Goal: Information Seeking & Learning: Check status

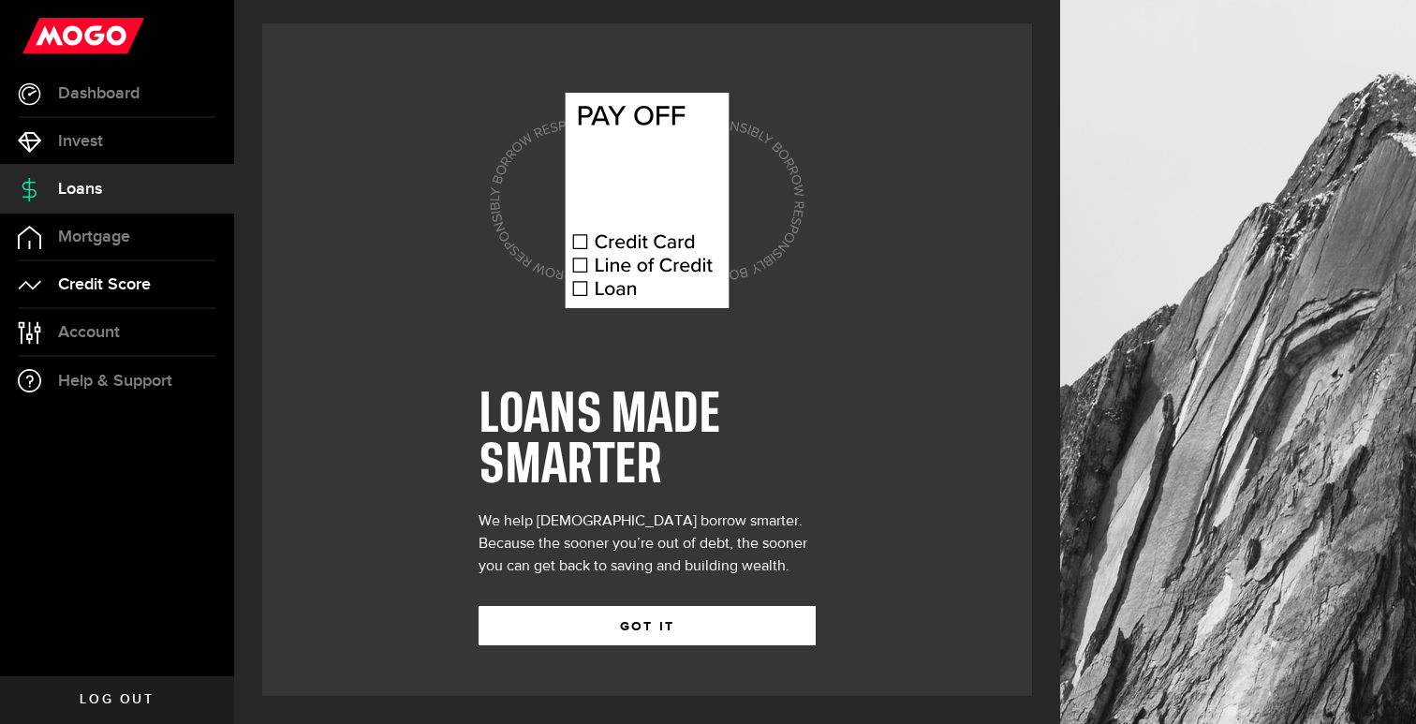
click at [130, 285] on span "Credit Score" at bounding box center [104, 284] width 93 height 17
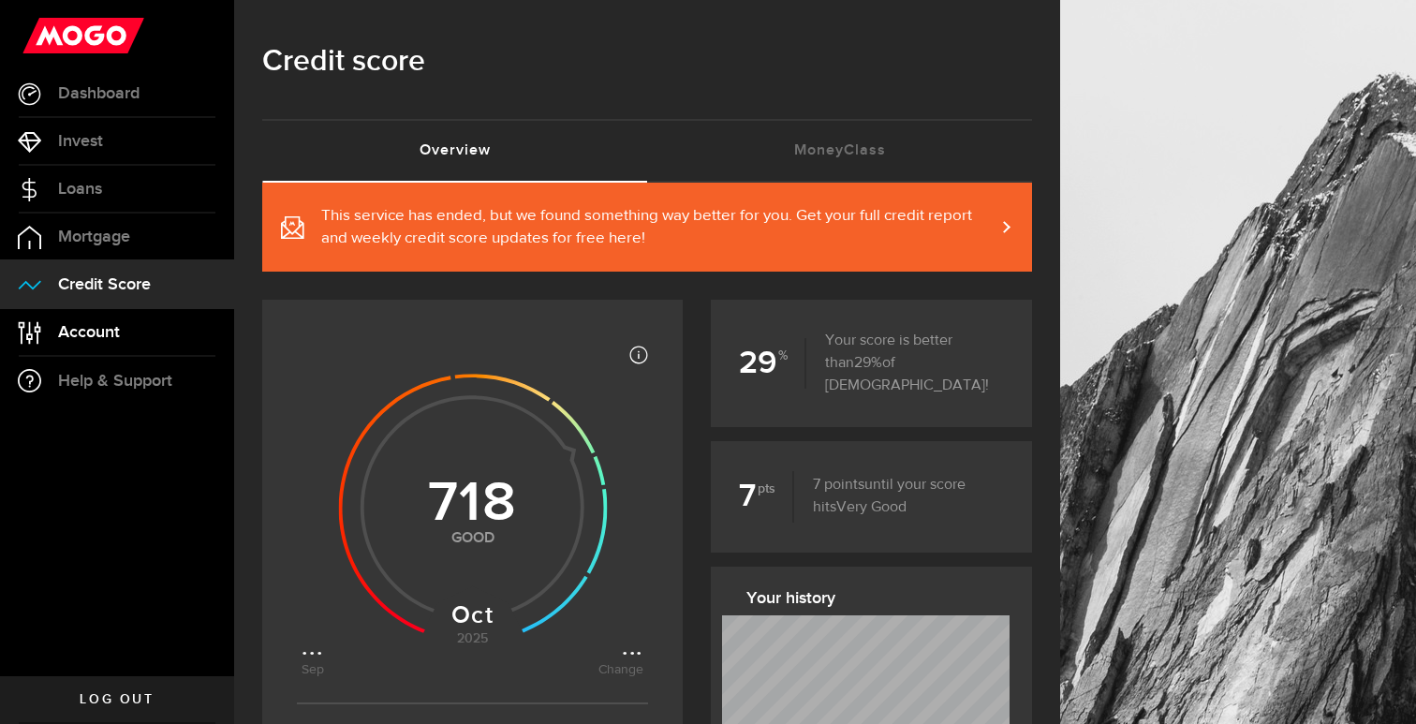
click at [107, 336] on span "Account" at bounding box center [89, 332] width 62 height 17
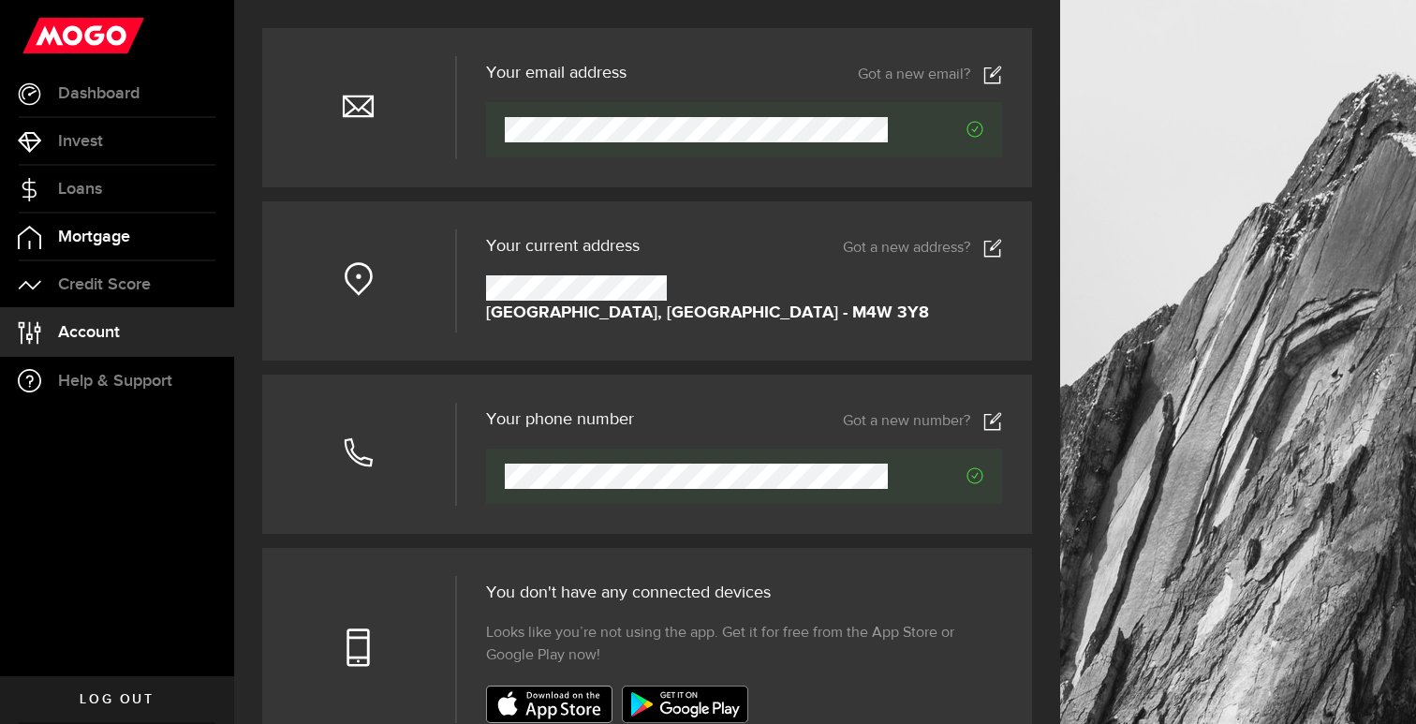
scroll to position [142, 0]
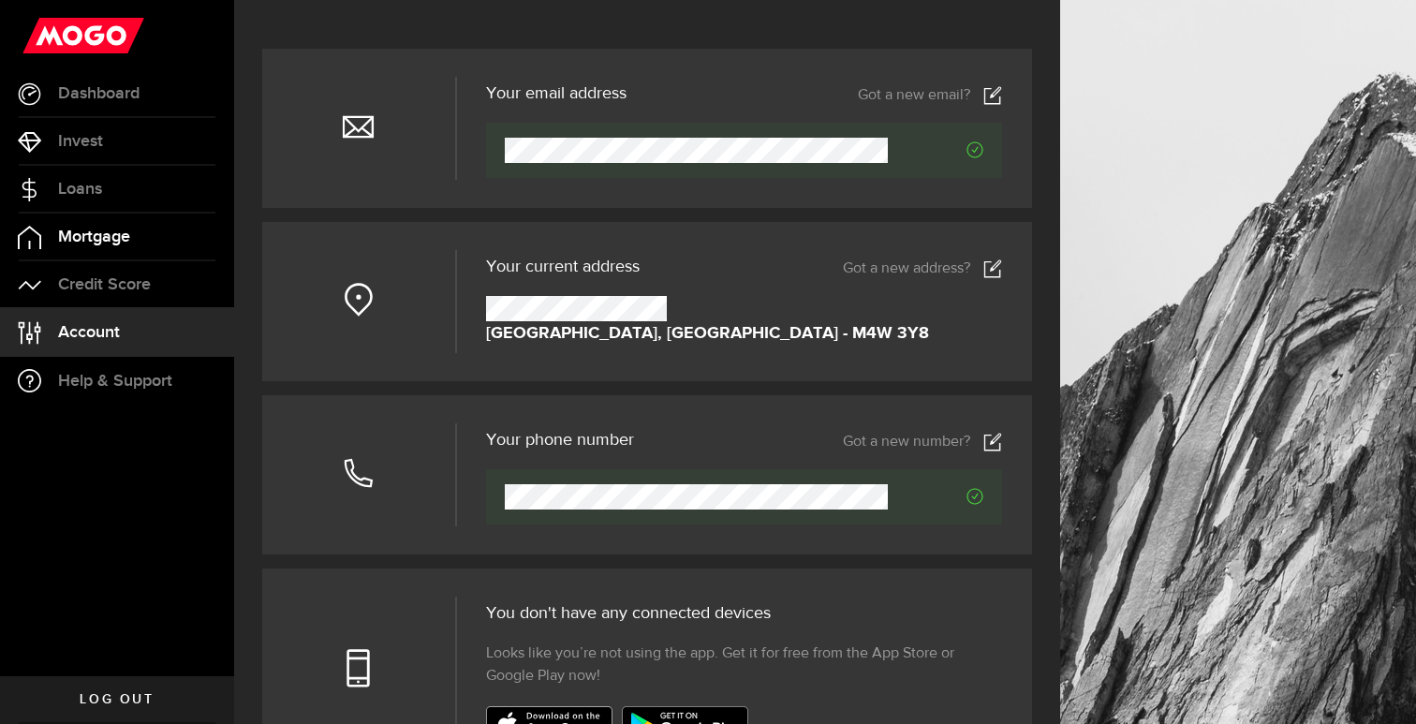
click at [98, 236] on span "Mortgage" at bounding box center [94, 237] width 72 height 17
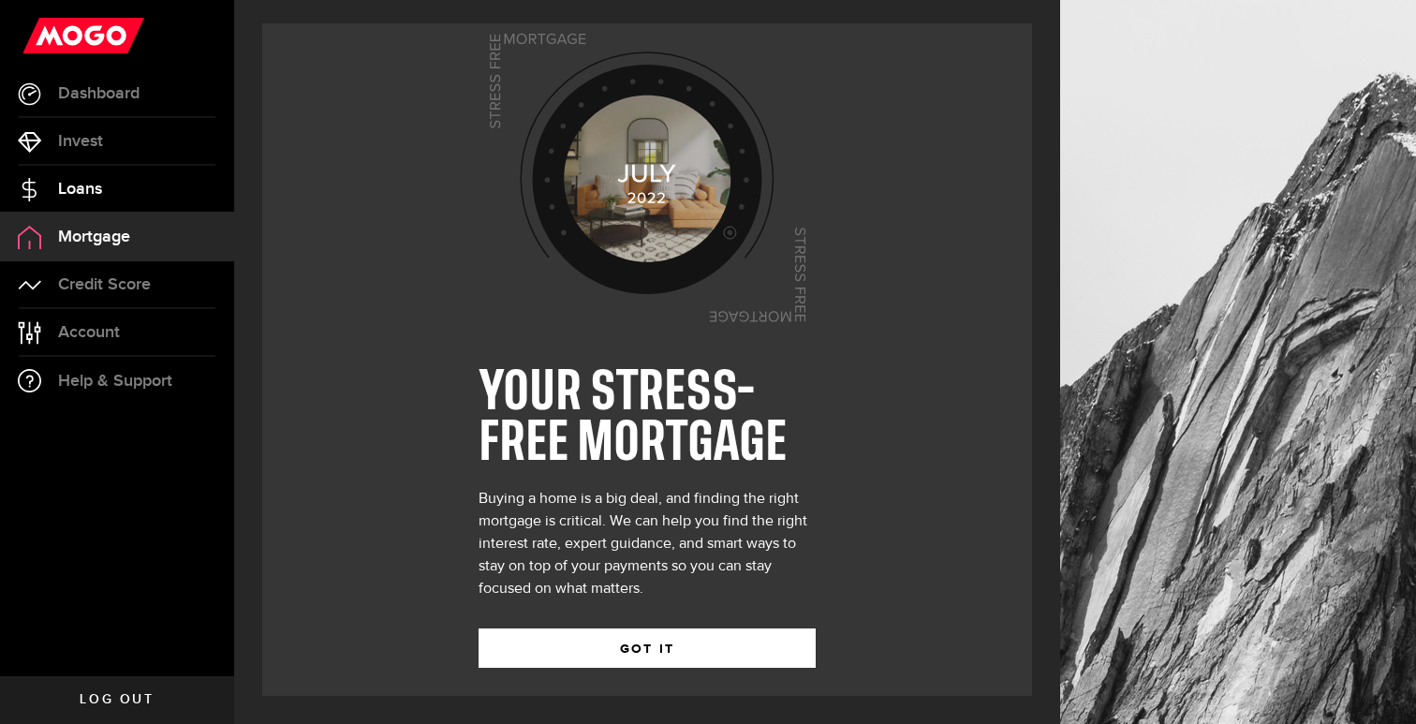
click at [98, 193] on span "Loans" at bounding box center [80, 189] width 44 height 17
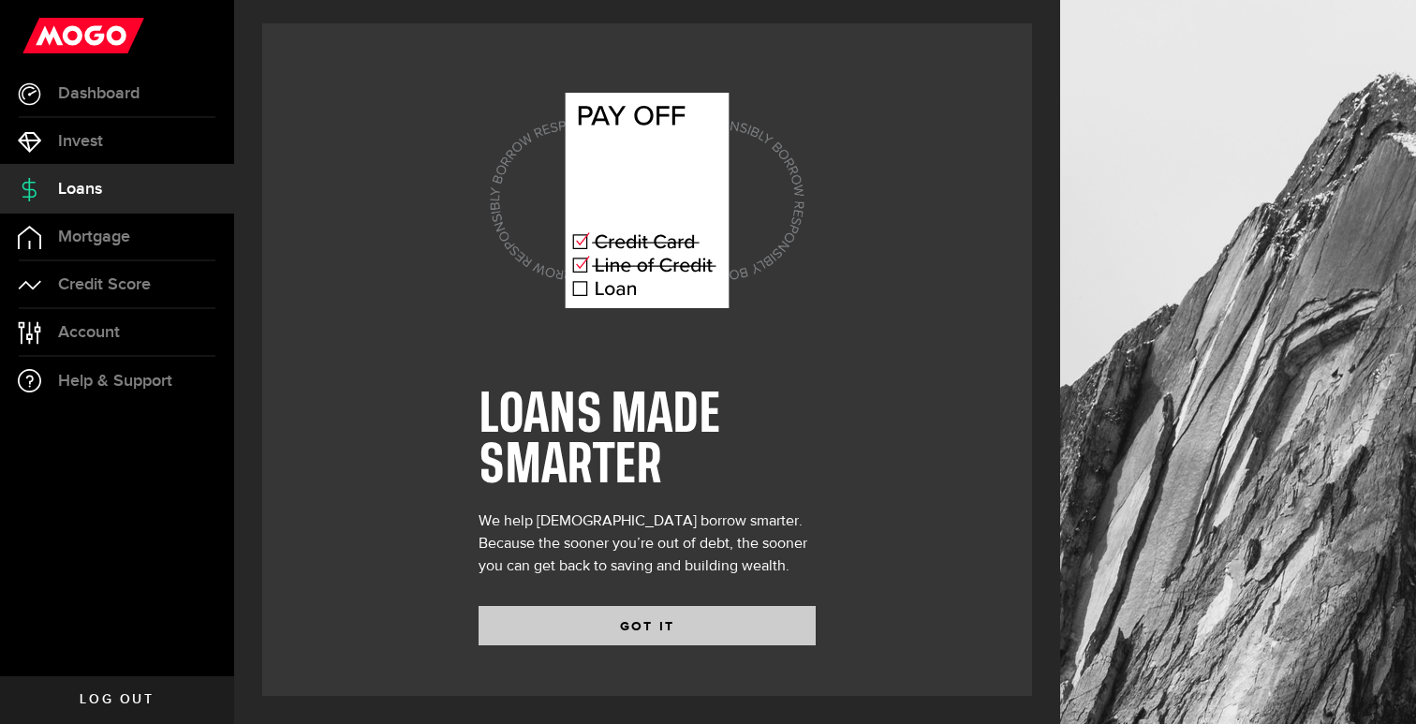
click at [657, 625] on button "GOT IT" at bounding box center [647, 625] width 337 height 39
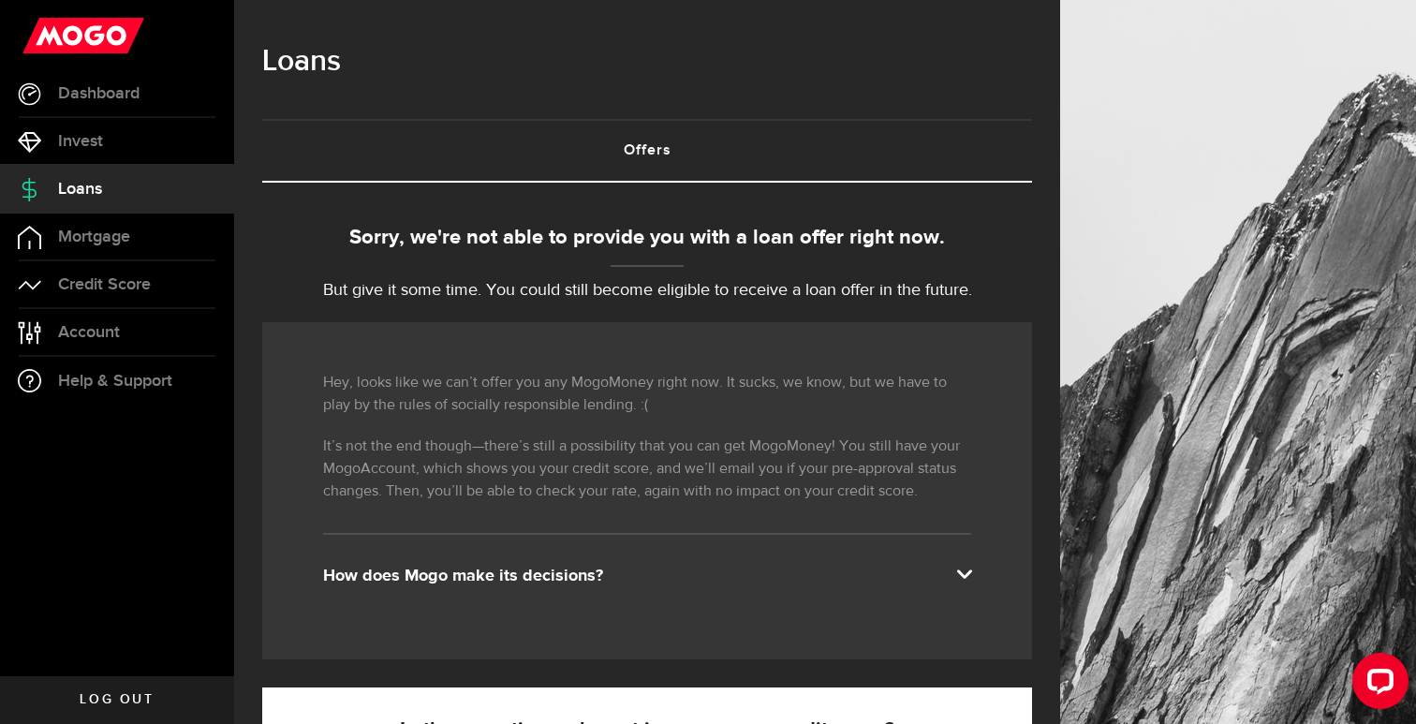
click at [526, 298] on p "But give it some time. You could still become eligible to receive a loan offer …" at bounding box center [647, 290] width 770 height 25
click at [111, 140] on link "Invest" at bounding box center [117, 141] width 234 height 47
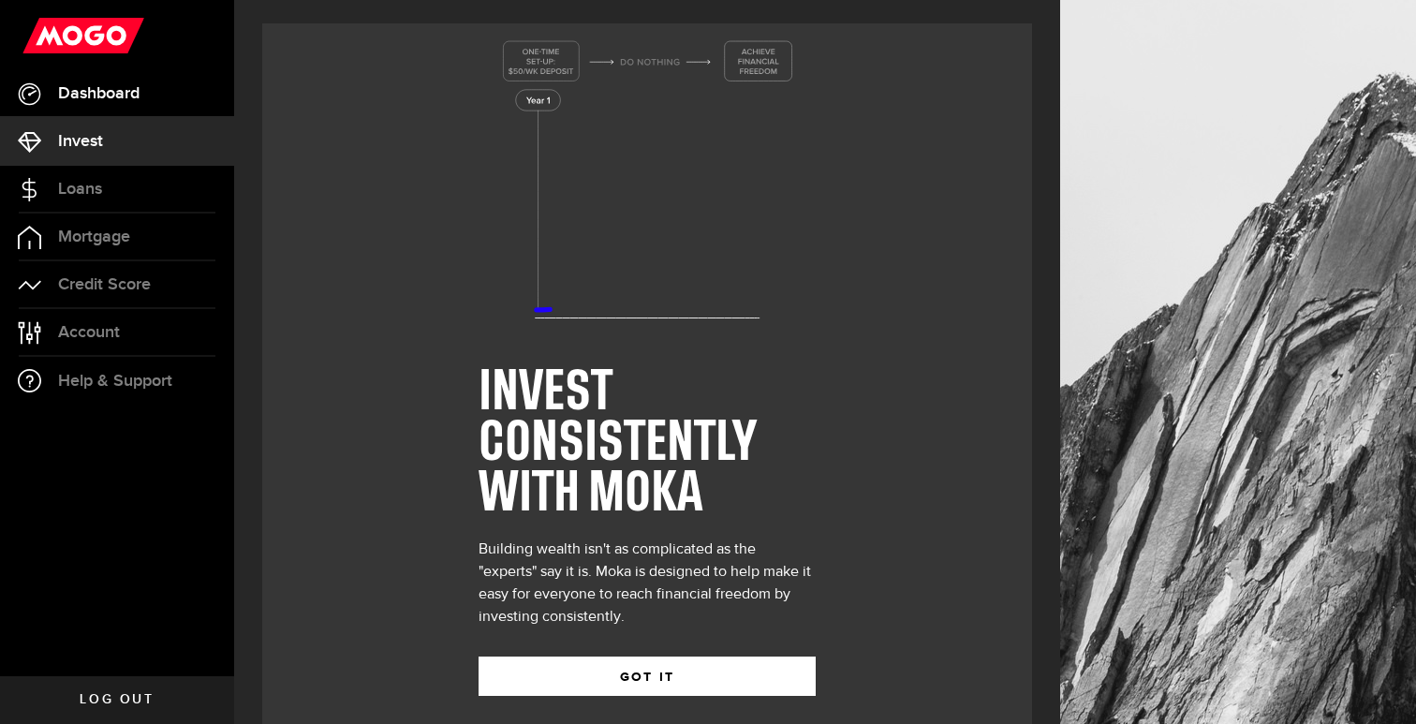
click at [120, 97] on span "Dashboard" at bounding box center [98, 93] width 81 height 17
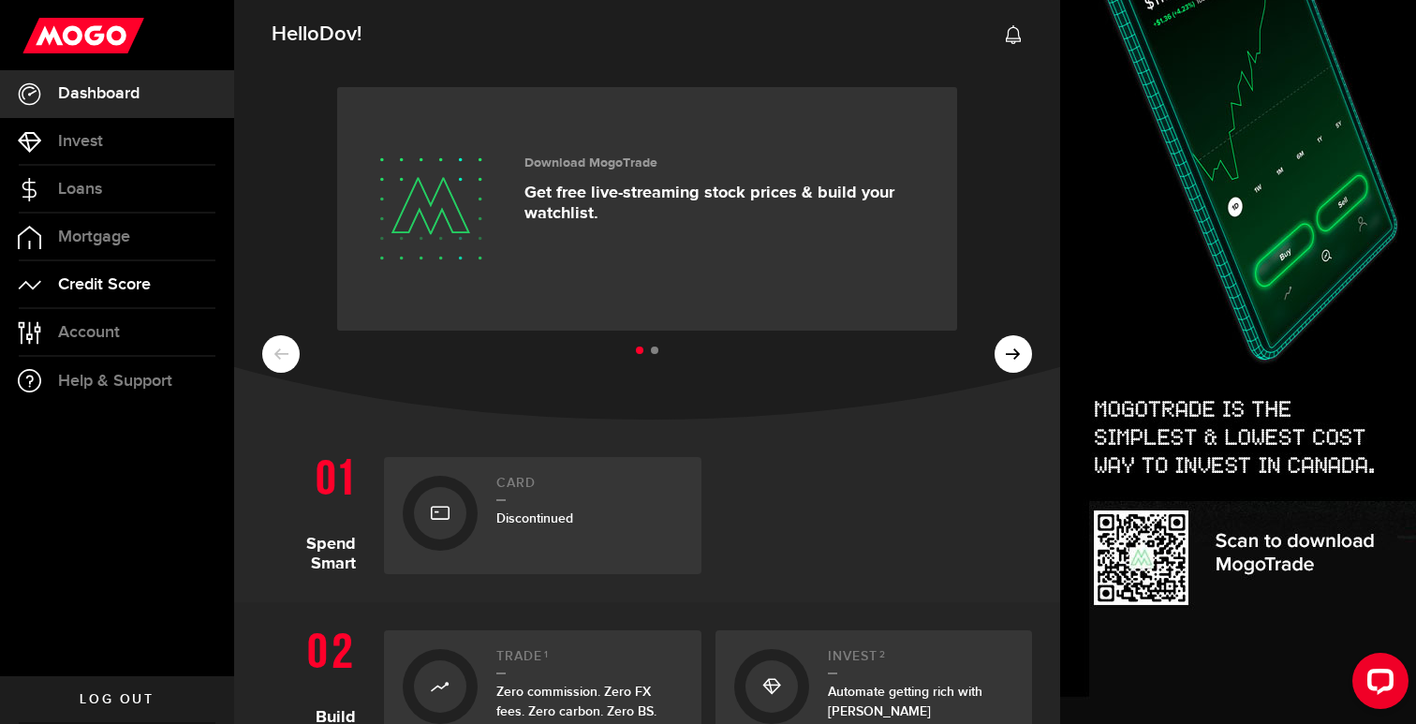
click at [105, 286] on span "Credit Score" at bounding box center [104, 284] width 93 height 17
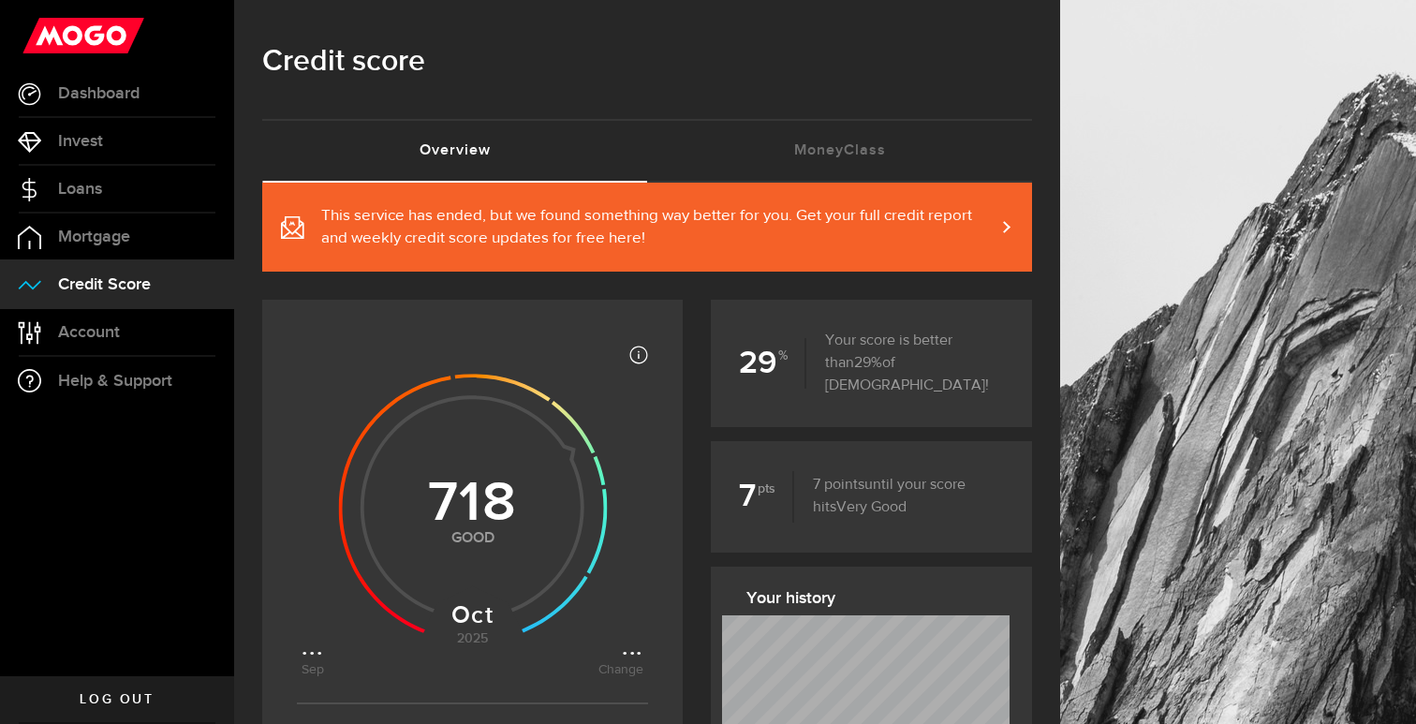
click at [681, 218] on span "This service has ended, but we found something way better for you. Get your ful…" at bounding box center [657, 227] width 673 height 45
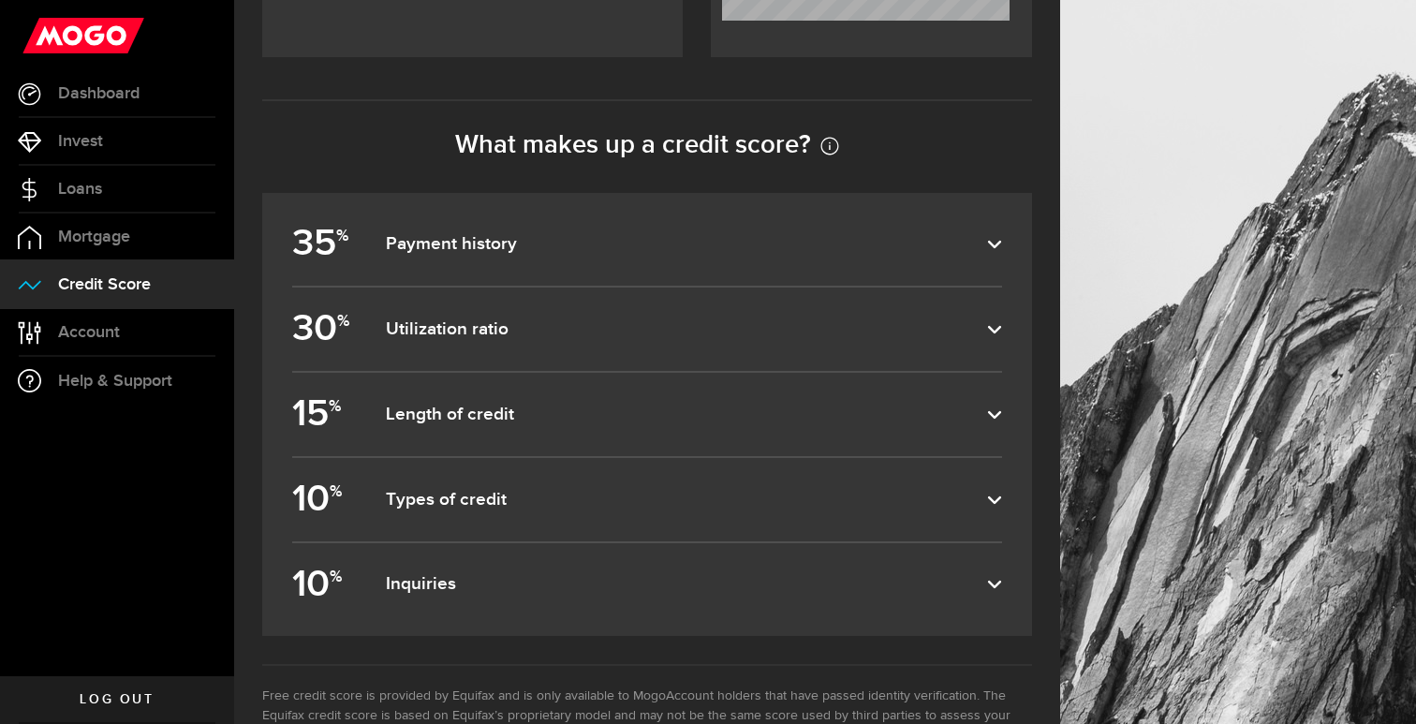
scroll to position [814, 0]
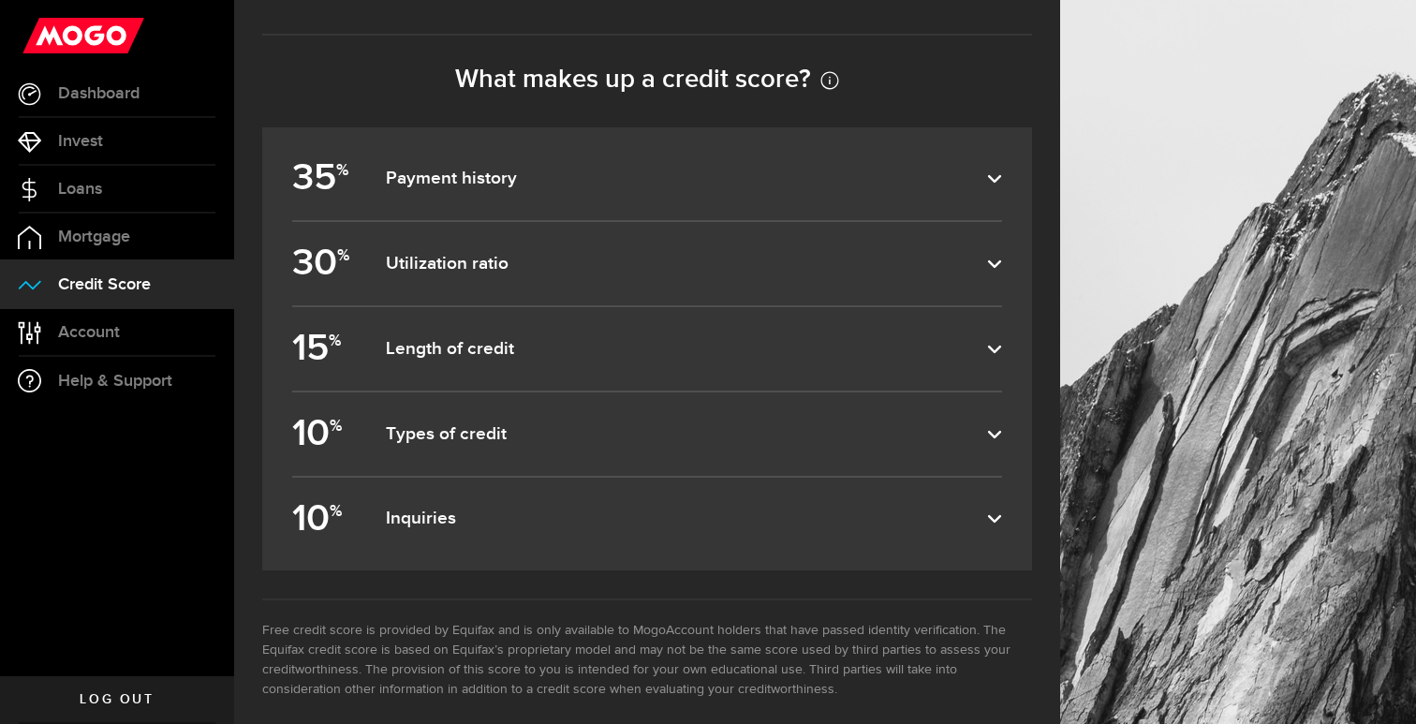
click at [921, 522] on dfn "Inquiries" at bounding box center [686, 519] width 601 height 22
click at [0, 0] on input "10 % Inquiries" at bounding box center [0, 0] width 0 height 0
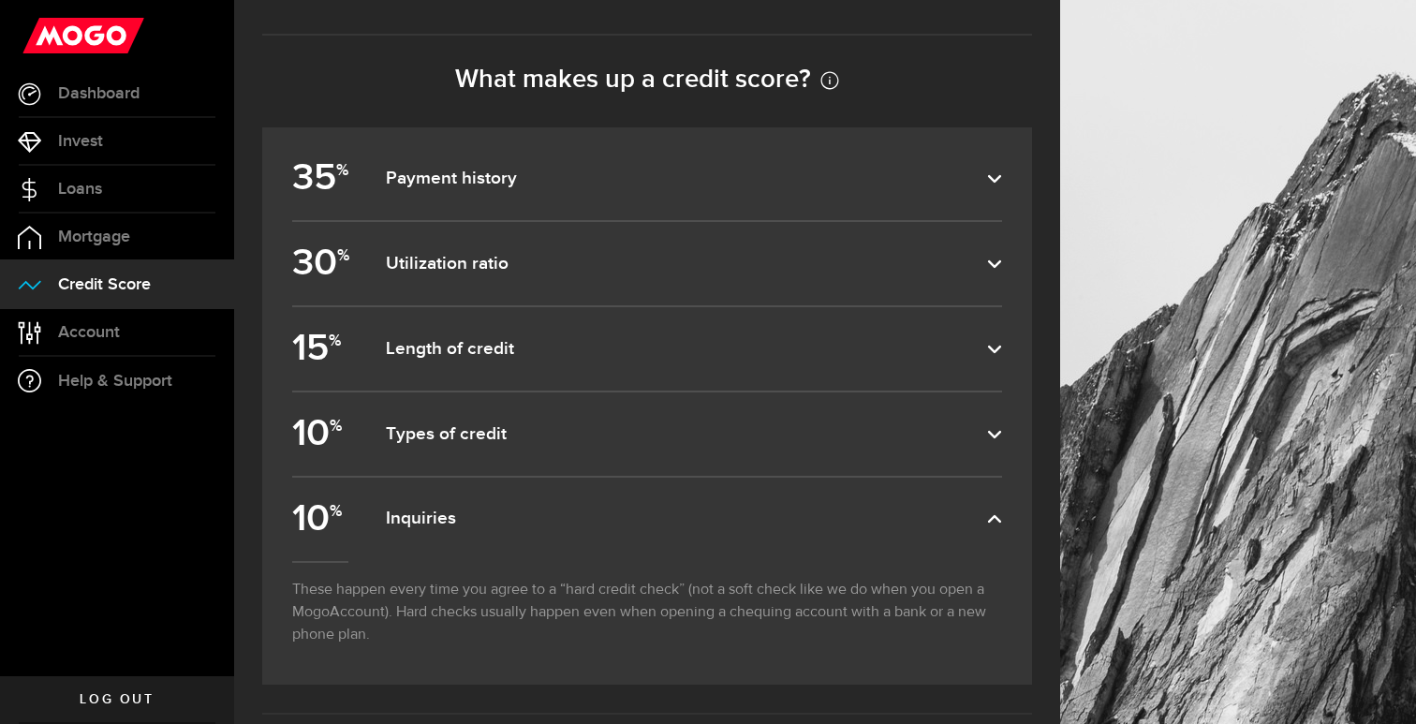
click at [921, 522] on dfn "Inquiries" at bounding box center [686, 519] width 601 height 22
click at [0, 0] on input "10 % Inquiries" at bounding box center [0, 0] width 0 height 0
